Goal: Task Accomplishment & Management: Use online tool/utility

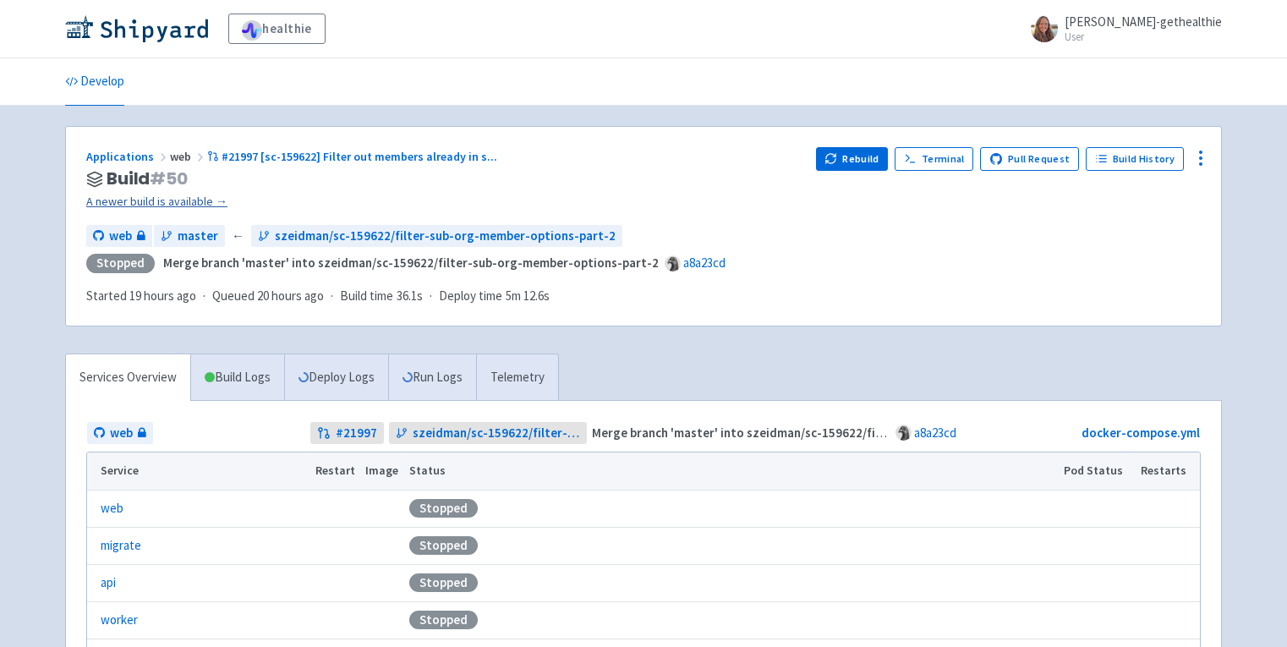
click at [184, 203] on link "A newer build is available →" at bounding box center [444, 201] width 716 height 19
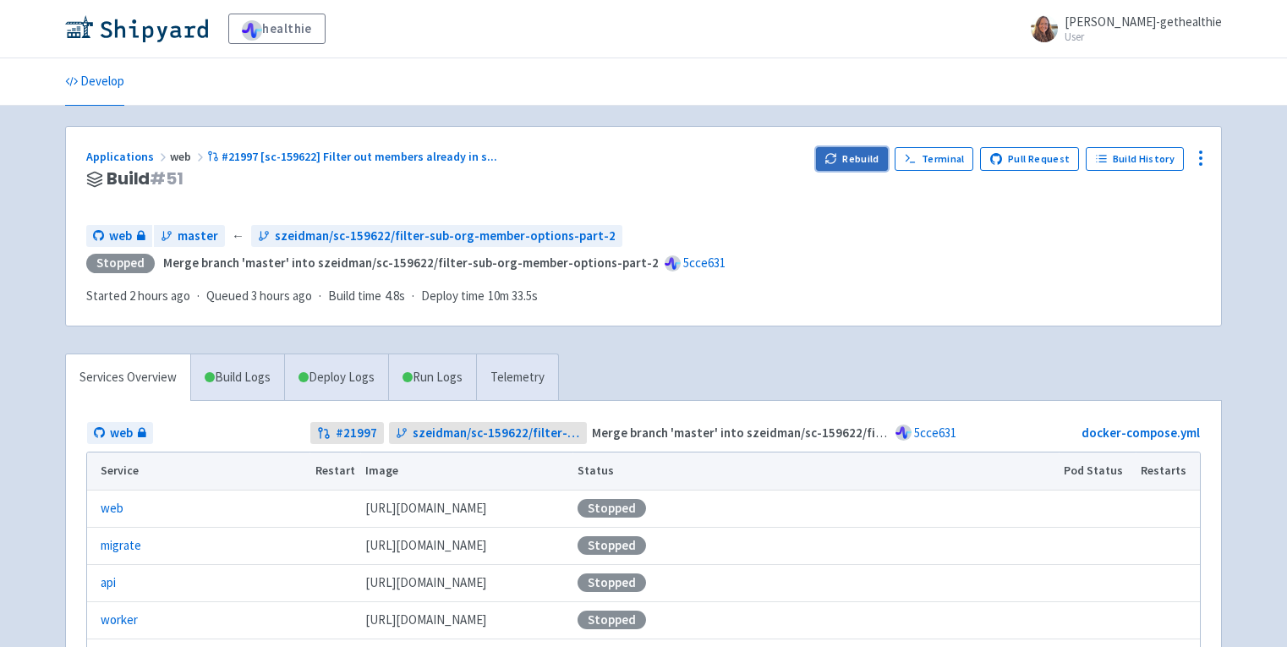
click at [837, 161] on icon "button" at bounding box center [830, 158] width 13 height 13
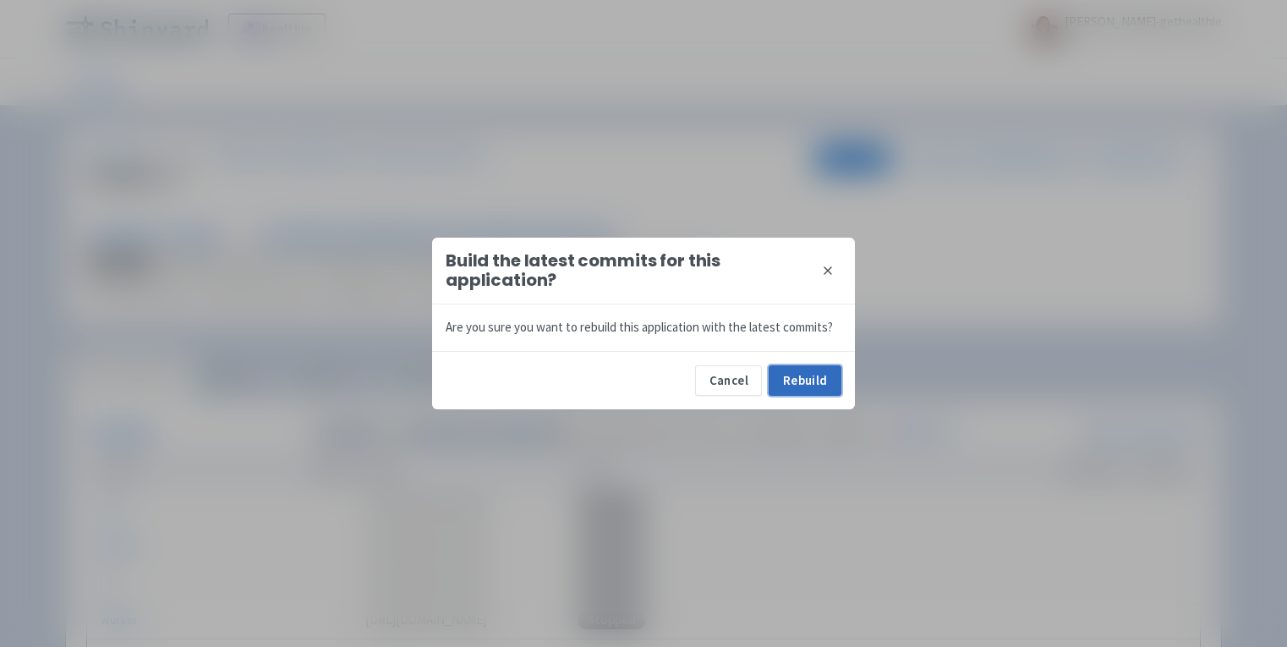
click at [809, 385] on button "Rebuild" at bounding box center [804, 380] width 73 height 30
